Goal: Task Accomplishment & Management: Manage account settings

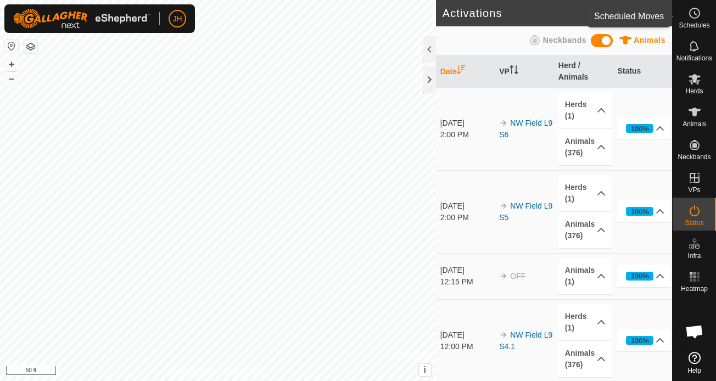
click at [703, 14] on es-schedule-vp-svg-icon at bounding box center [695, 13] width 20 height 18
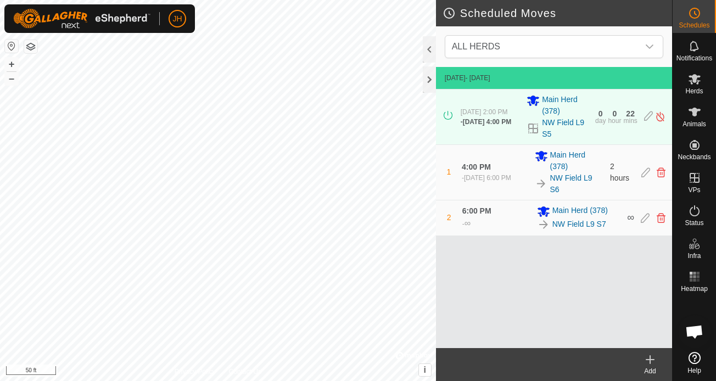
click at [650, 363] on icon at bounding box center [650, 360] width 0 height 8
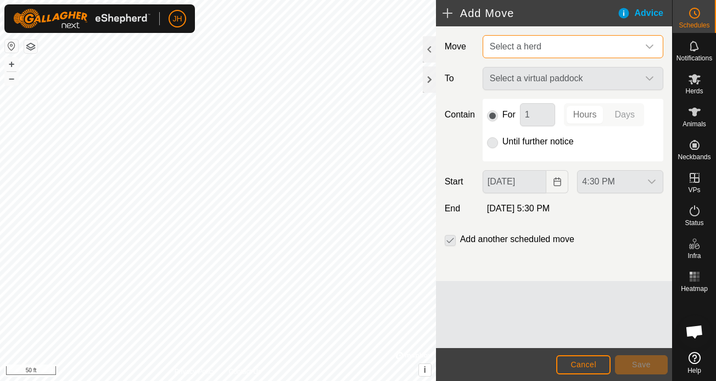
click at [623, 53] on span "Select a herd" at bounding box center [562, 47] width 153 height 22
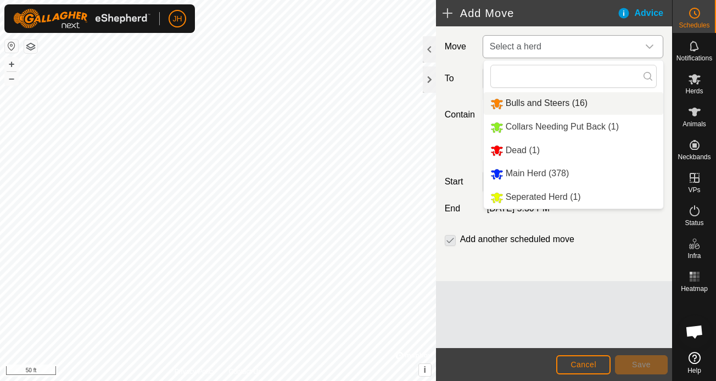
click at [569, 103] on li "Bulls and Steers (16)" at bounding box center [574, 103] width 180 height 23
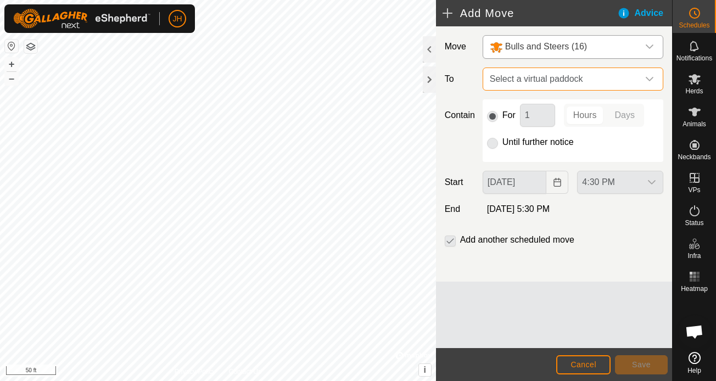
click at [568, 77] on span "Select a virtual paddock" at bounding box center [562, 79] width 153 height 22
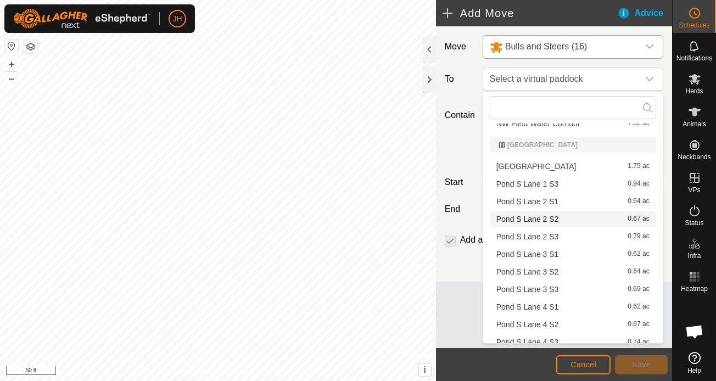
scroll to position [439, 0]
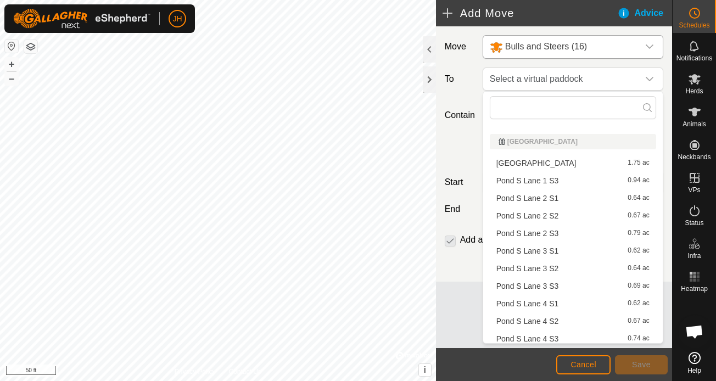
click at [550, 251] on li "Pond S Lane 3 S1 0.62 ac" at bounding box center [573, 251] width 166 height 16
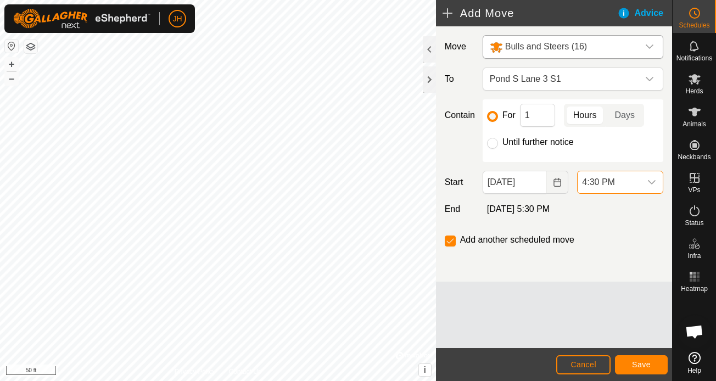
click at [614, 182] on span "4:30 PM" at bounding box center [609, 182] width 63 height 22
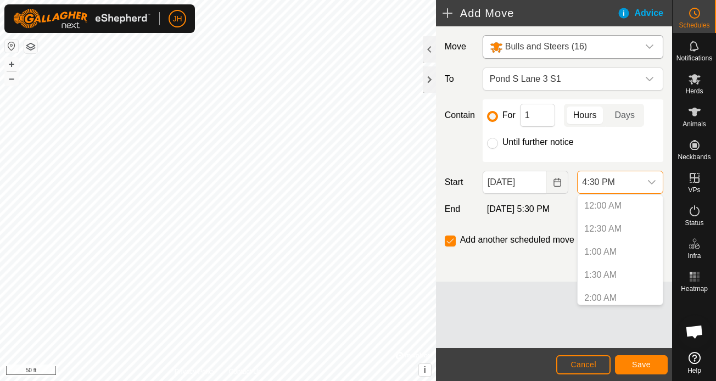
scroll to position [673, 0]
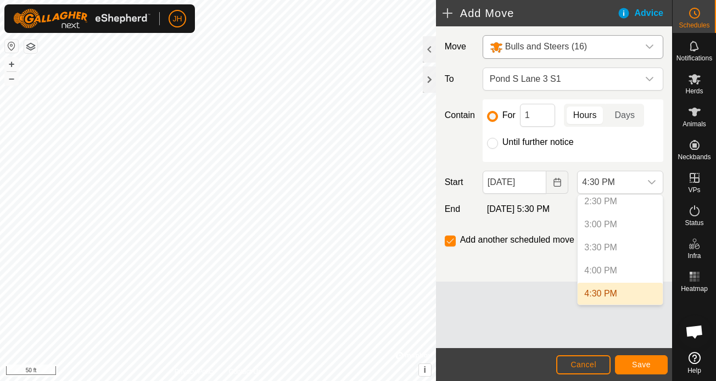
click at [602, 293] on li "4:30 PM" at bounding box center [620, 294] width 85 height 22
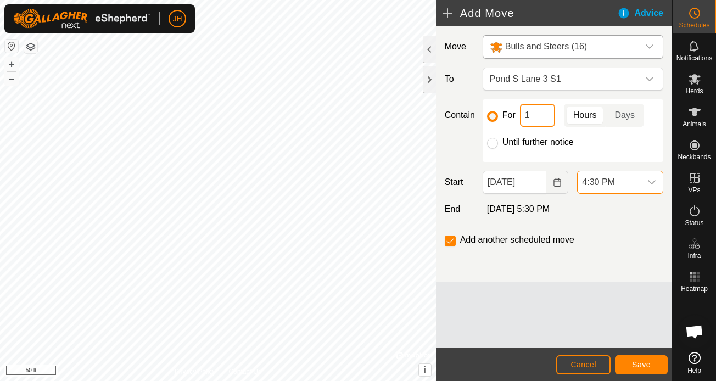
click at [539, 114] on input "1" at bounding box center [537, 115] width 35 height 23
click at [609, 160] on div "For 16 Hours Days Until further notice" at bounding box center [573, 130] width 181 height 63
click at [547, 115] on input "16" at bounding box center [537, 115] width 35 height 23
click at [624, 146] on div "Until further notice" at bounding box center [573, 142] width 172 height 13
click at [636, 366] on span "Save" at bounding box center [641, 364] width 19 height 9
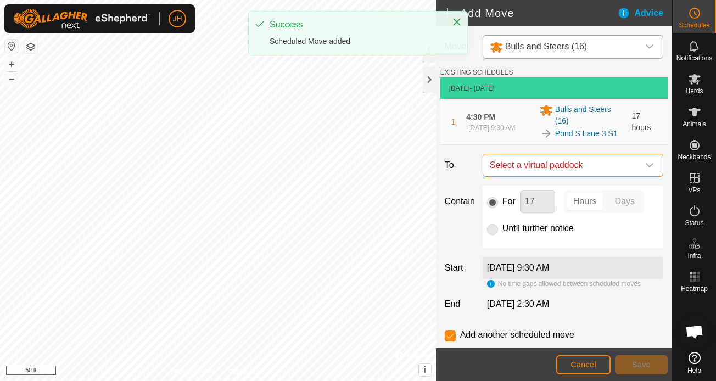
click at [558, 163] on span "Select a virtual paddock" at bounding box center [562, 165] width 153 height 22
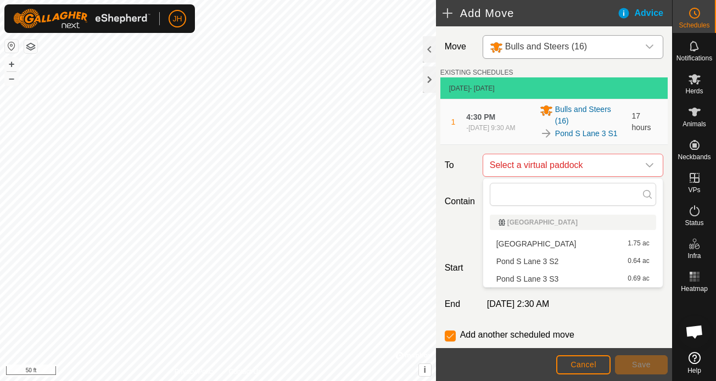
click at [531, 263] on li "Pond S Lane 3 S2 0.64 ac" at bounding box center [573, 261] width 166 height 16
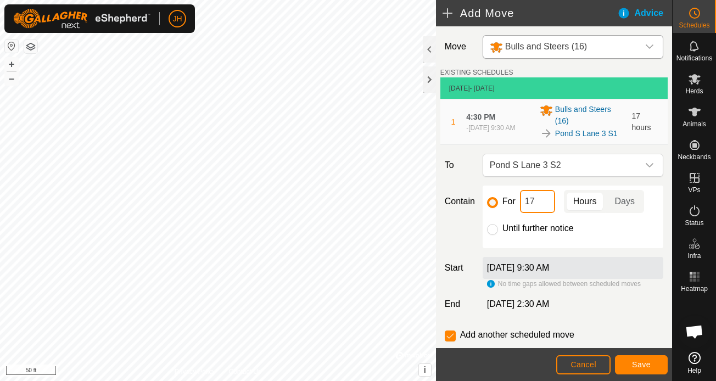
click at [538, 207] on input "17" at bounding box center [537, 201] width 35 height 23
type input "1"
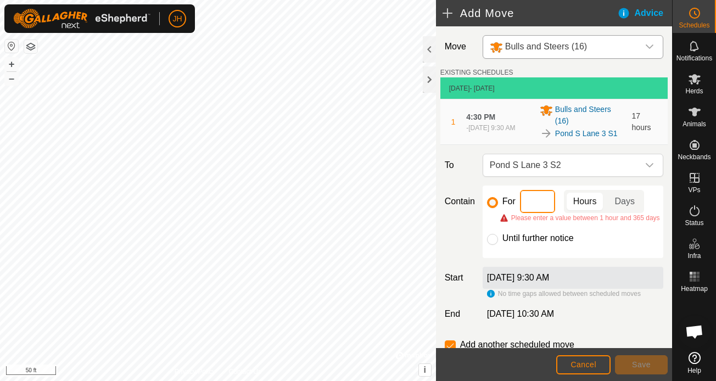
type input "5"
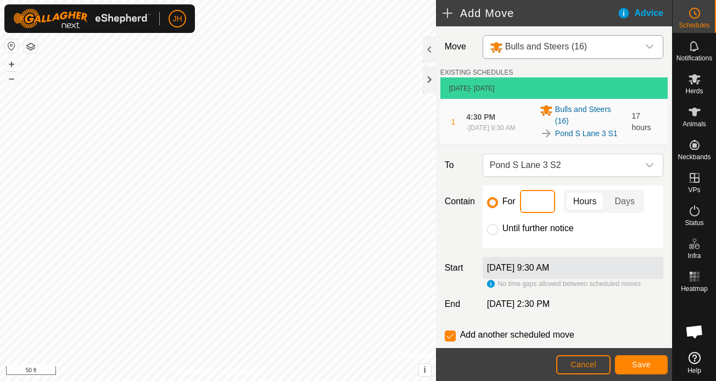
type input "6"
click at [597, 222] on div "Until further notice" at bounding box center [573, 228] width 172 height 13
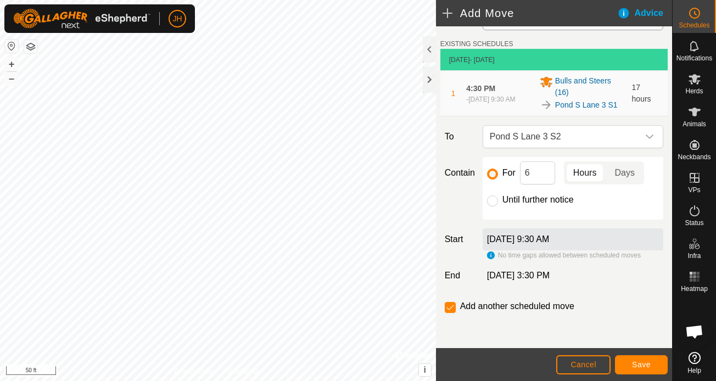
scroll to position [29, 0]
click at [645, 365] on span "Save" at bounding box center [641, 364] width 19 height 9
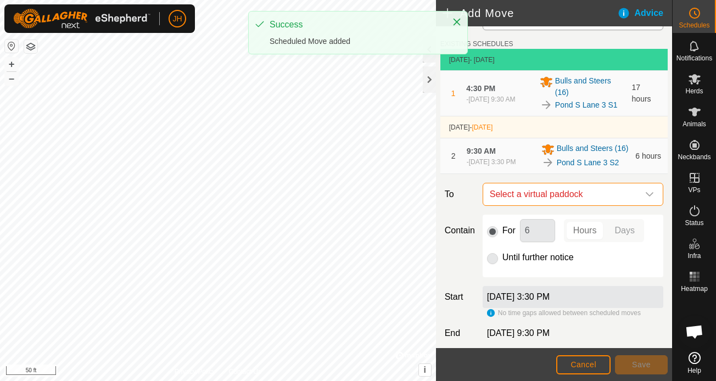
click at [585, 190] on span "Select a virtual paddock" at bounding box center [562, 194] width 153 height 22
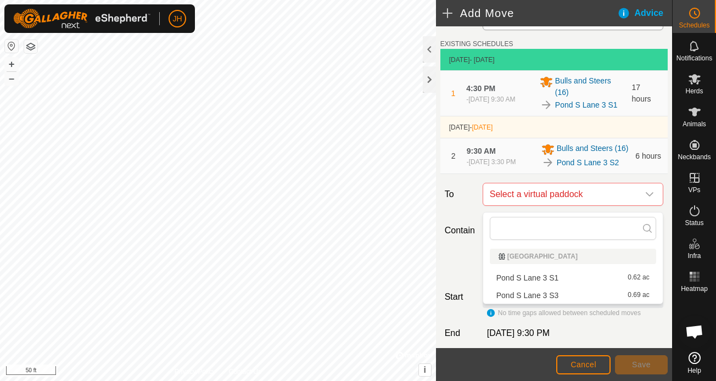
click at [548, 296] on li "Pond S Lane 3 S3 0.69 ac" at bounding box center [573, 295] width 166 height 16
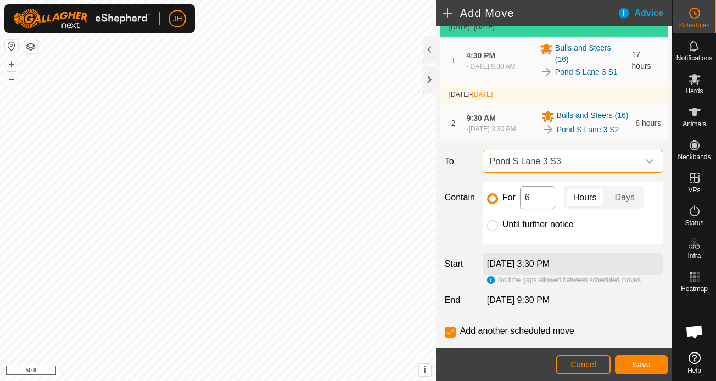
scroll to position [90, 0]
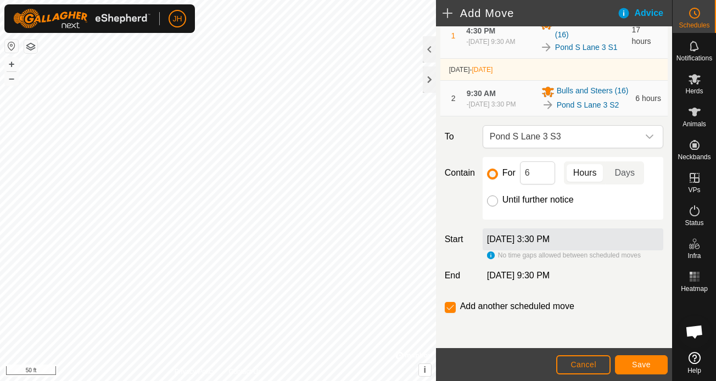
click at [493, 201] on input "Until further notice" at bounding box center [492, 201] width 11 height 11
radio input "true"
checkbox input "false"
click at [642, 364] on span "Save" at bounding box center [641, 364] width 19 height 9
